Goal: Task Accomplishment & Management: Use online tool/utility

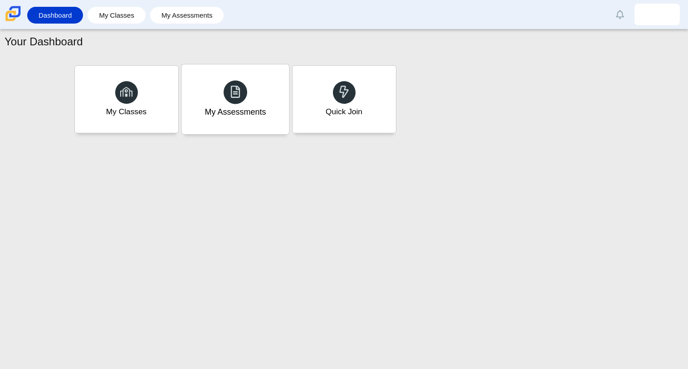
click at [263, 93] on div "My Assessments" at bounding box center [234, 99] width 107 height 70
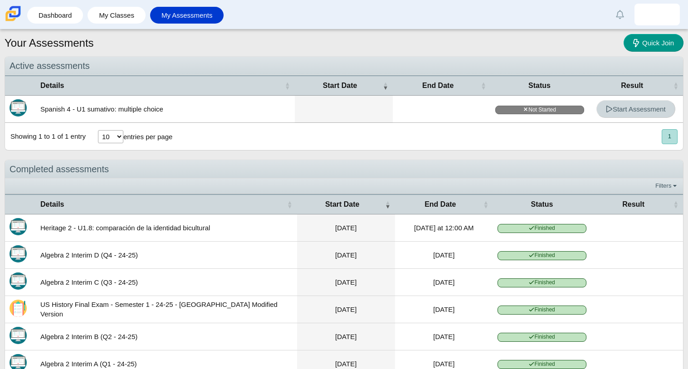
click at [612, 107] on span "Start Assessment" at bounding box center [636, 109] width 60 height 8
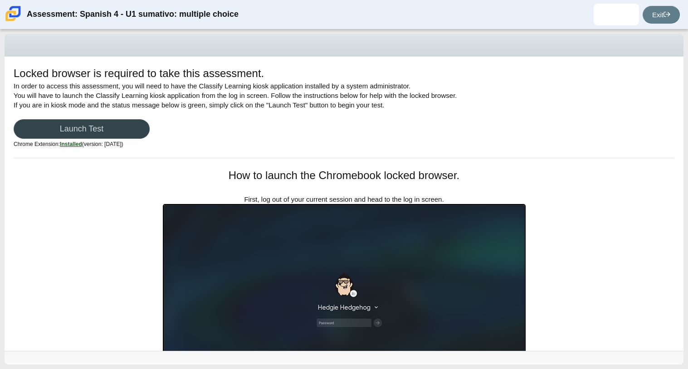
click at [87, 130] on link "Launch Test" at bounding box center [82, 128] width 136 height 19
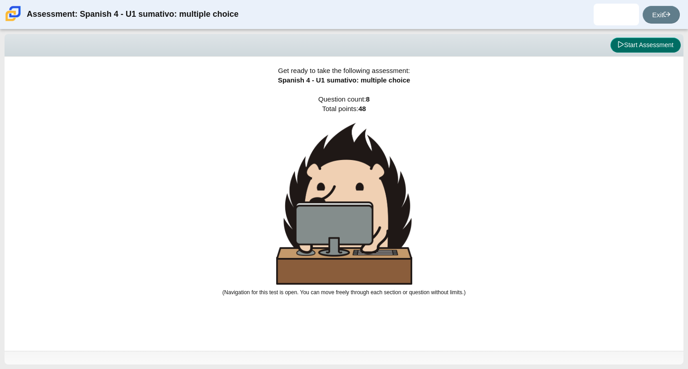
click at [663, 44] on button "Start Assessment" at bounding box center [645, 45] width 70 height 15
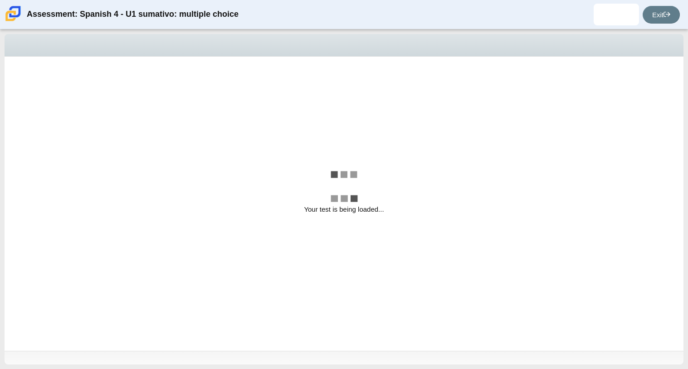
select select "a41de488-02ac-4dd5-a09b-0381ab625a77"
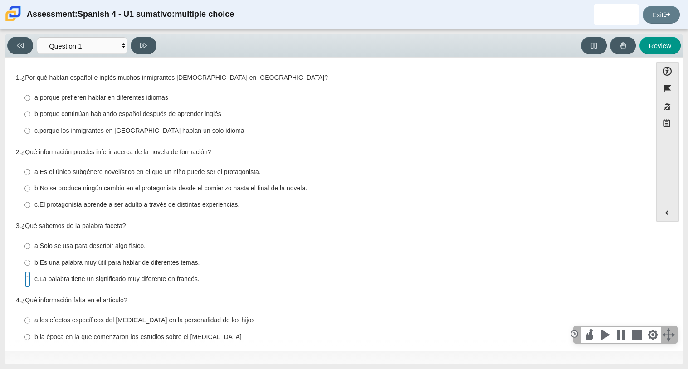
click at [26, 281] on input "c. La palabra tiene un significado muy diferente en francés. c. La palabra tien…" at bounding box center [27, 279] width 6 height 16
radio input "true"
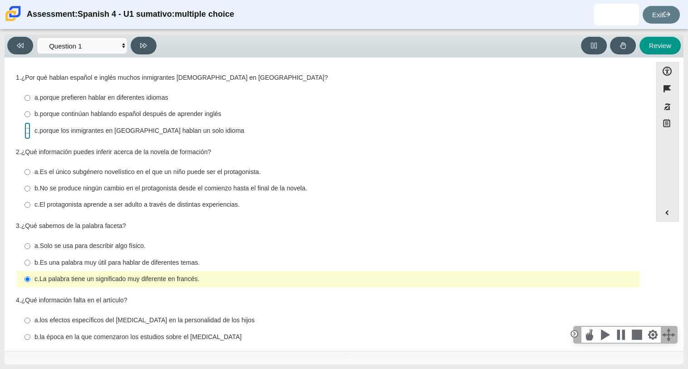
click at [29, 130] on input "c. porque los inmigrantes en Estados Unidos hablan un solo idioma c. porque los…" at bounding box center [27, 130] width 6 height 16
radio input "true"
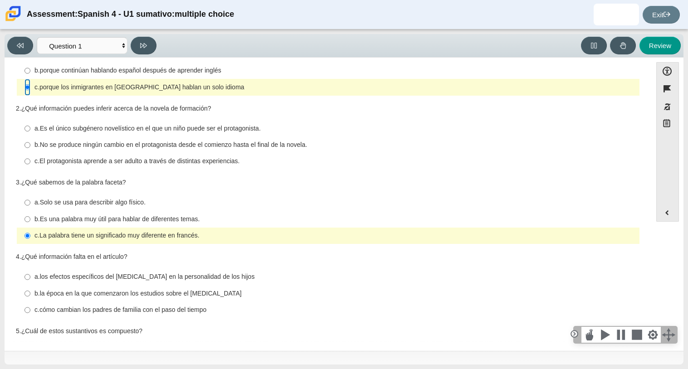
scroll to position [46, 0]
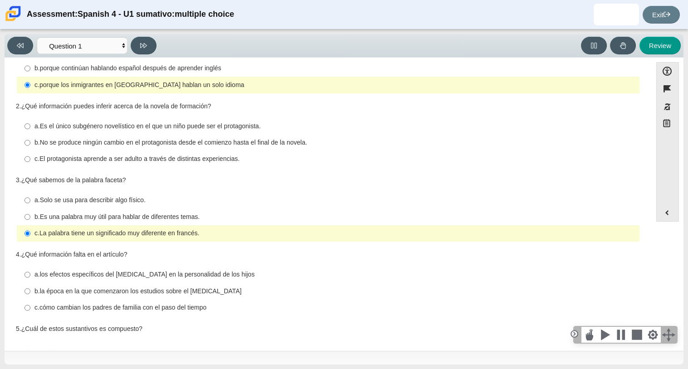
click at [30, 146] on label "b. No se produce ningún cambio en el protagonista desde el comienzo hasta el fi…" at bounding box center [328, 143] width 621 height 16
click at [30, 146] on input "b. No se produce ningún cambio en el protagonista desde el comienzo hasta el fi…" at bounding box center [27, 143] width 6 height 16
radio input "true"
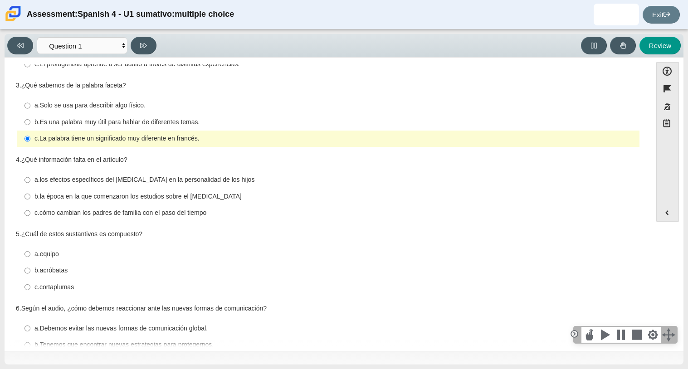
scroll to position [144, 0]
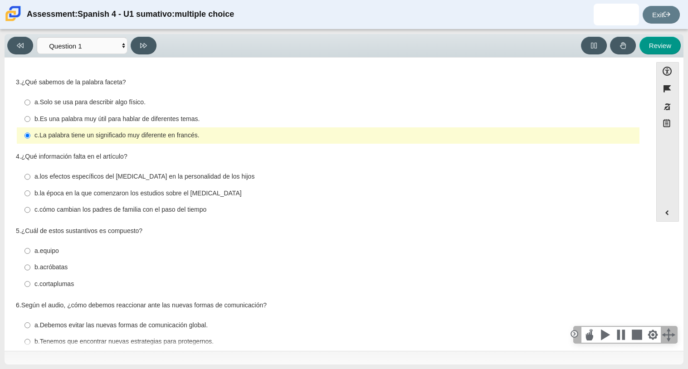
click at [23, 116] on label "b. Es una palabra muy útil para hablar de diferentes temas. b. Es una palabra m…" at bounding box center [328, 119] width 621 height 16
click at [24, 116] on input "b. Es una palabra muy útil para hablar de diferentes temas. b. Es una palabra m…" at bounding box center [27, 119] width 6 height 16
radio input "true"
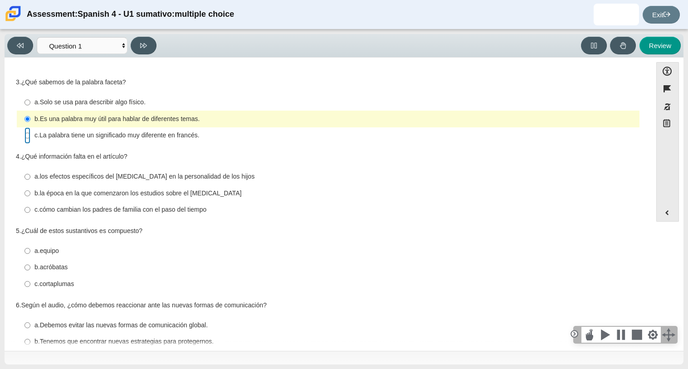
click at [25, 140] on input "c. La palabra tiene un significado muy diferente en francés. c. La palabra tien…" at bounding box center [27, 135] width 6 height 16
radio input "true"
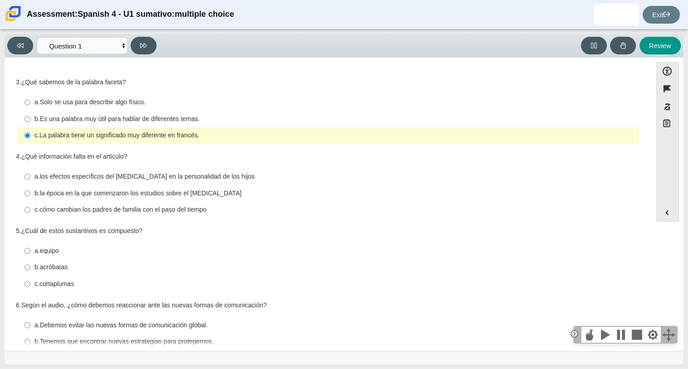
click at [97, 328] on thspan "Debemos evitar las nuevas formas de comunicación global." at bounding box center [124, 325] width 168 height 8
click at [30, 328] on input "a. Debemos evitar las nuevas formas de comunicación global. a. Debemos evitar l…" at bounding box center [27, 325] width 6 height 16
radio input "true"
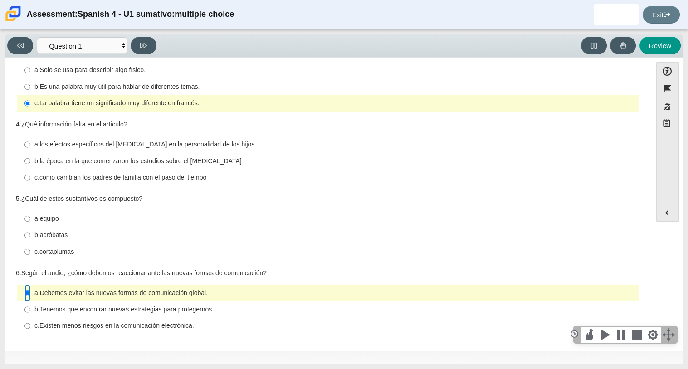
scroll to position [0, 0]
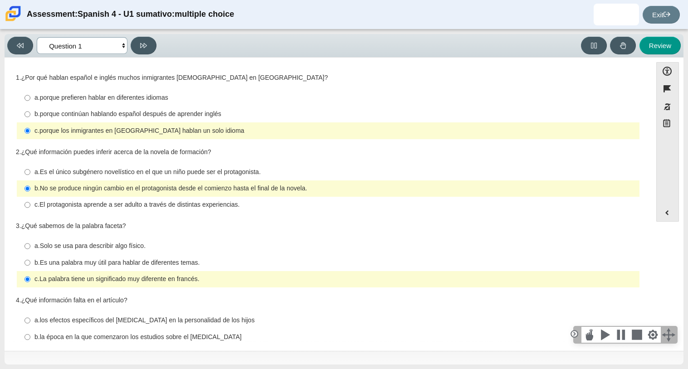
click at [120, 45] on select "Comprensión auditiva Question 1 Question 2 Question 3 Comprensión de lectura Qu…" at bounding box center [82, 45] width 91 height 17
click at [8, 129] on div "Accessibility options Close Color scheme Font size Zoom Change the background a…" at bounding box center [344, 204] width 679 height 293
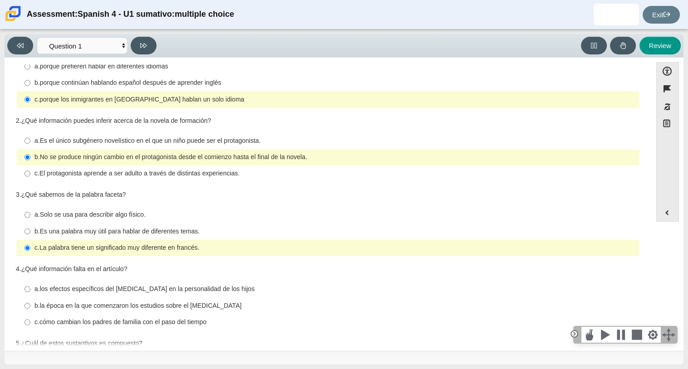
scroll to position [177, 0]
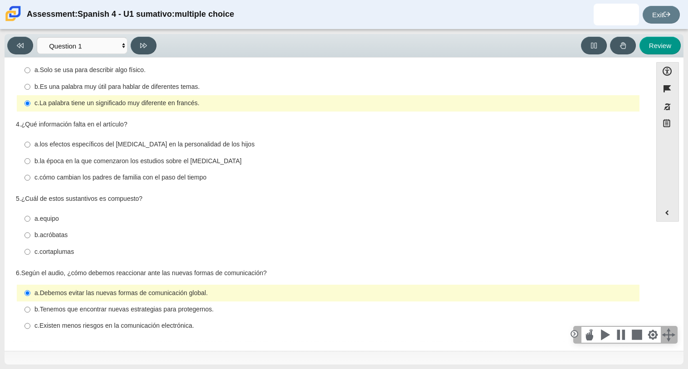
click at [23, 143] on label "a. los efectos específicos del orden de nacimiento en la personalidad de los hi…" at bounding box center [328, 144] width 621 height 16
click at [24, 143] on input "a. los efectos específicos del orden de nacimiento en la personalidad de los hi…" at bounding box center [27, 144] width 6 height 16
radio input "true"
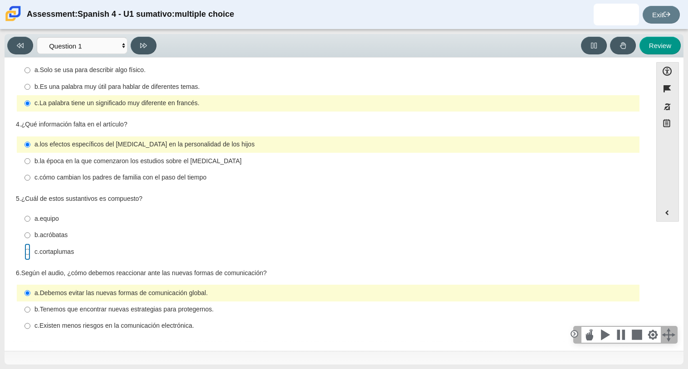
click at [28, 257] on input "c. cortaplumas c. cortaplumas" at bounding box center [27, 251] width 6 height 16
radio input "true"
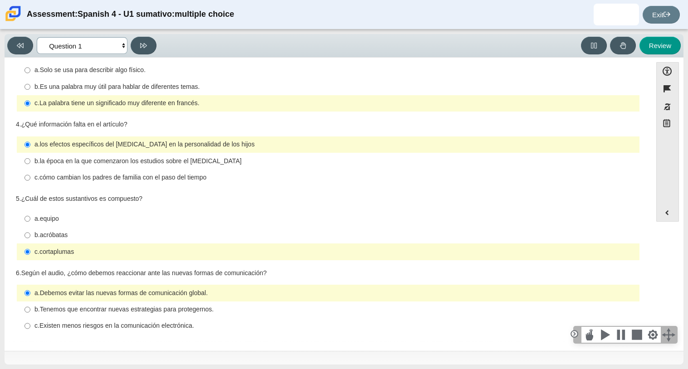
click at [90, 50] on select "Comprensión auditiva Question 1 Question 2 Question 3 Comprensión de lectura Qu…" at bounding box center [82, 45] width 91 height 17
click at [0, 140] on div "Viewing Question 1 of 8 in Pacing Mode Comprensión auditiva Question 1 Question…" at bounding box center [344, 199] width 688 height 340
click at [122, 340] on div "Question 1 1. ¿Por qué hablan español e inglés muchos inmigrantes hispanohablan…" at bounding box center [328, 205] width 638 height 283
click at [124, 339] on div "Question 1 1. ¿Por qué hablan español e inglés muchos inmigrantes hispanohablan…" at bounding box center [328, 205] width 638 height 283
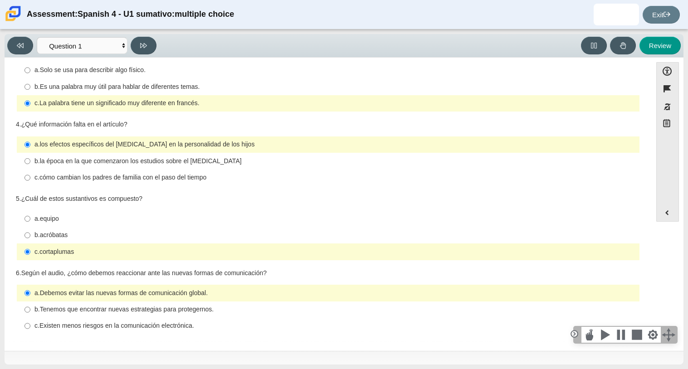
click at [123, 344] on div "Question 1 1. ¿Por qué hablan español e inglés muchos inmigrantes hispanohablan…" at bounding box center [328, 205] width 638 height 283
click at [123, 345] on div "Question 1 1. ¿Por qué hablan español e inglés muchos inmigrantes hispanohablan…" at bounding box center [328, 205] width 638 height 283
click at [124, 346] on div "Question 1 1. ¿Por qué hablan español e inglés muchos inmigrantes hispanohablan…" at bounding box center [328, 205] width 638 height 283
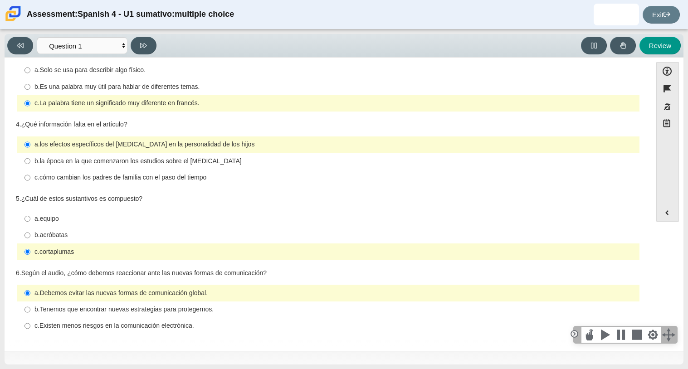
click at [200, 368] on div "Viewing Question 1 of 8 in Pacing Mode Comprensión auditiva Question 1 Question…" at bounding box center [344, 199] width 688 height 340
